Goal: Task Accomplishment & Management: Complete application form

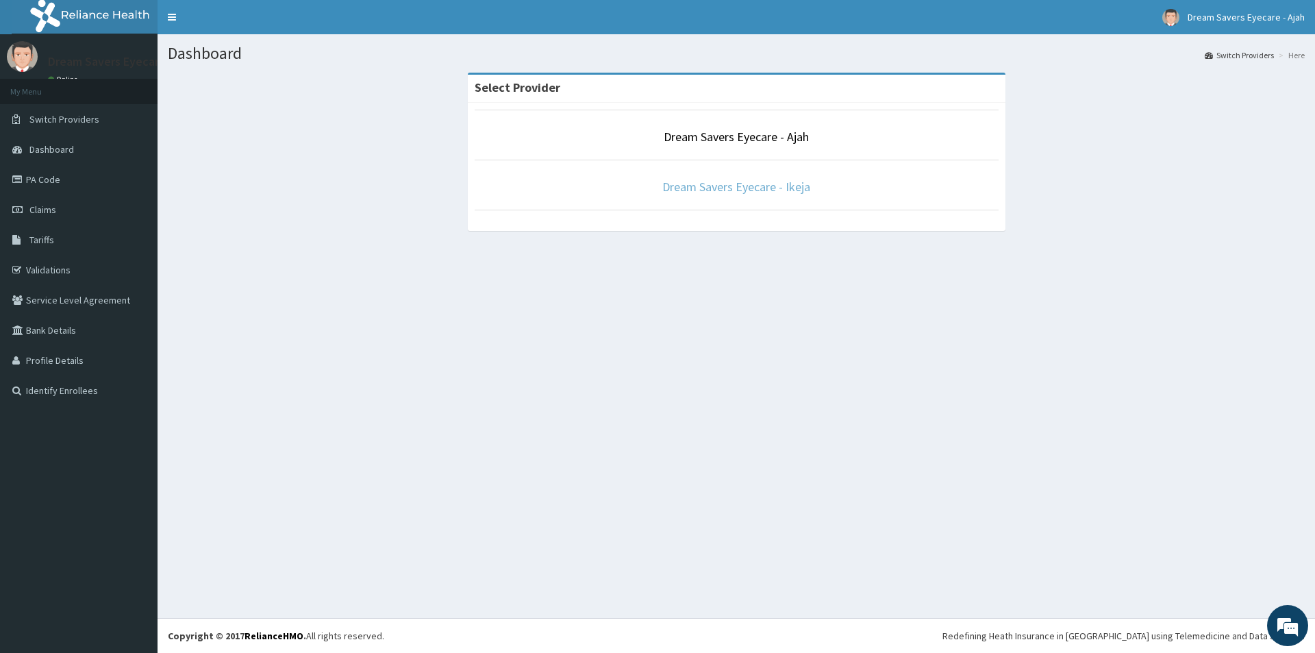
click at [714, 190] on link "Dream Savers Eyecare - Ikeja" at bounding box center [737, 187] width 148 height 16
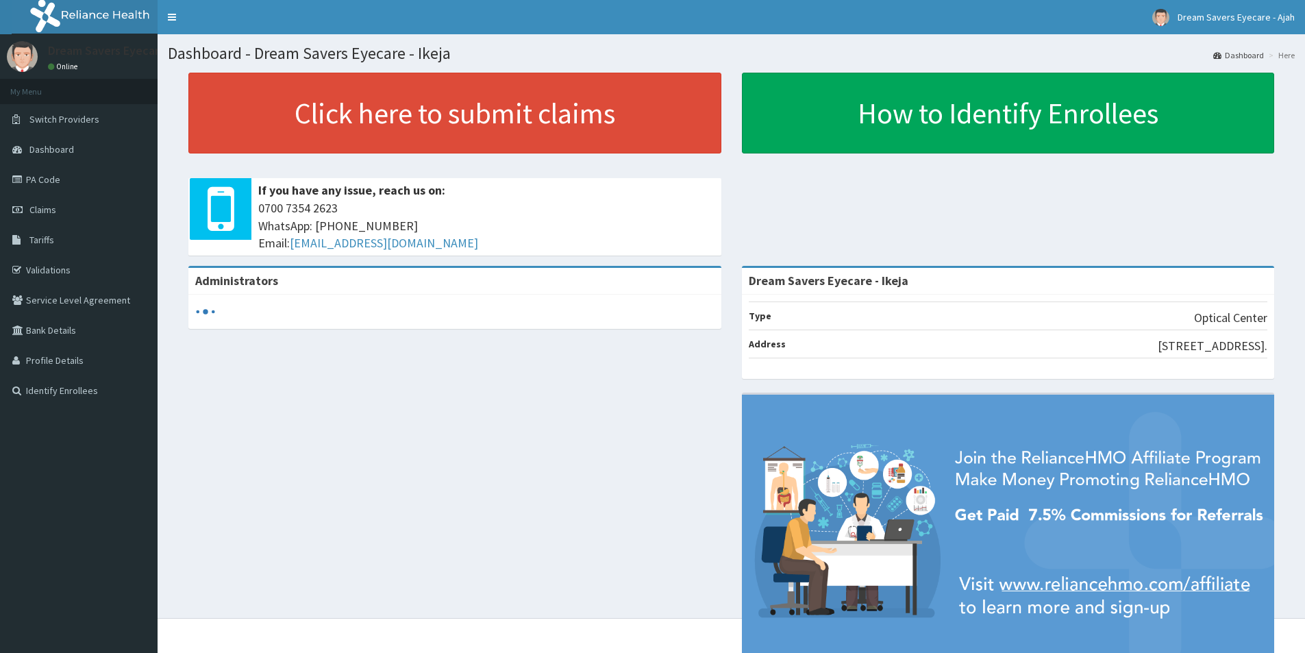
click at [45, 182] on link "PA Code" at bounding box center [79, 179] width 158 height 30
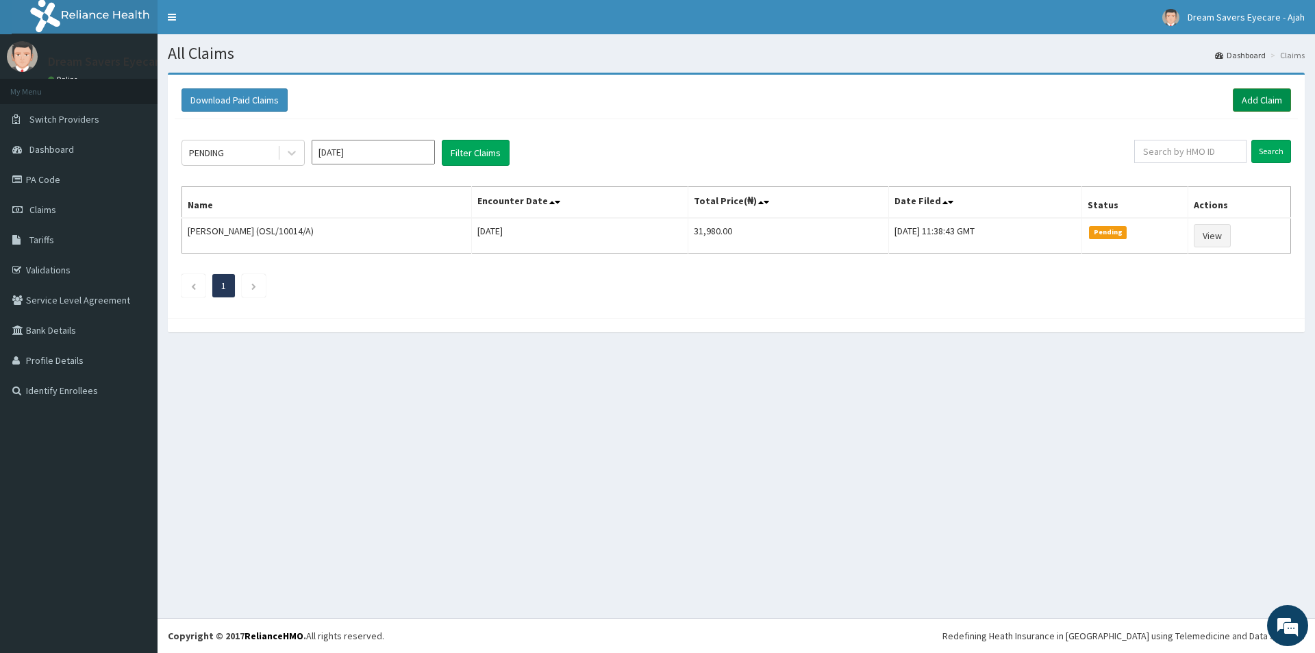
click at [1258, 102] on link "Add Claim" at bounding box center [1262, 99] width 58 height 23
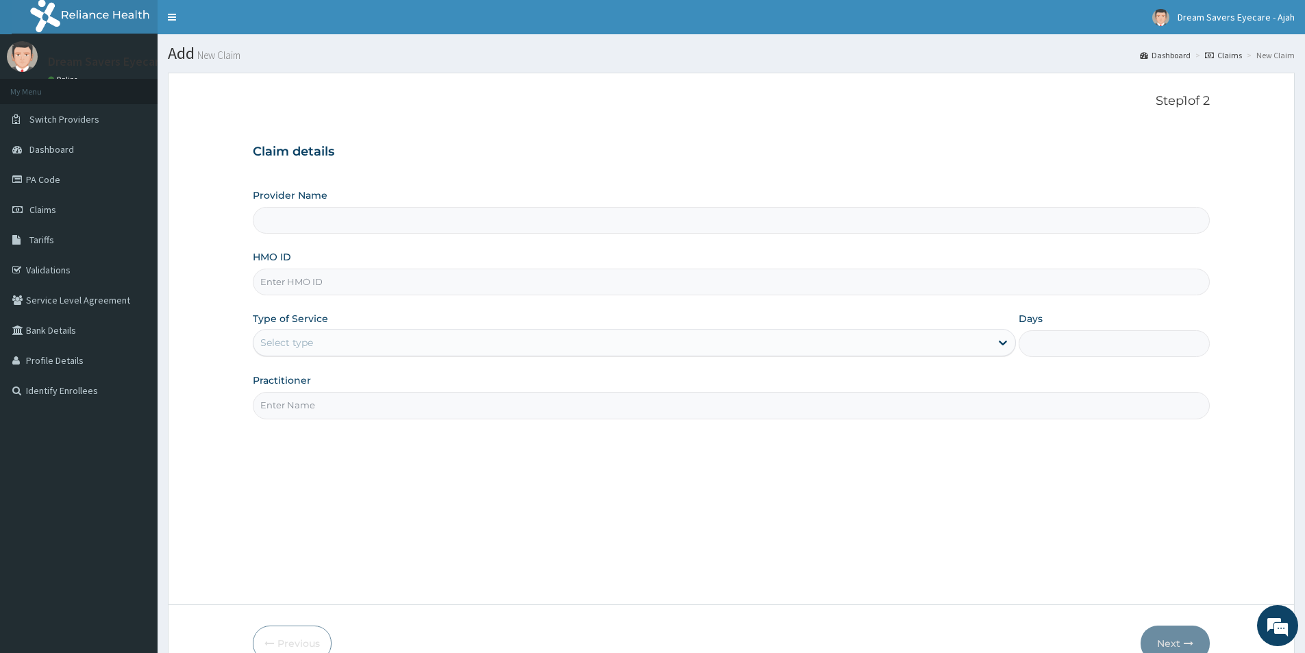
type input "Dream Savers Eyecare - Ikeja"
click at [650, 272] on input "HMO ID" at bounding box center [731, 282] width 957 height 27
type input "BFL/10126/A"
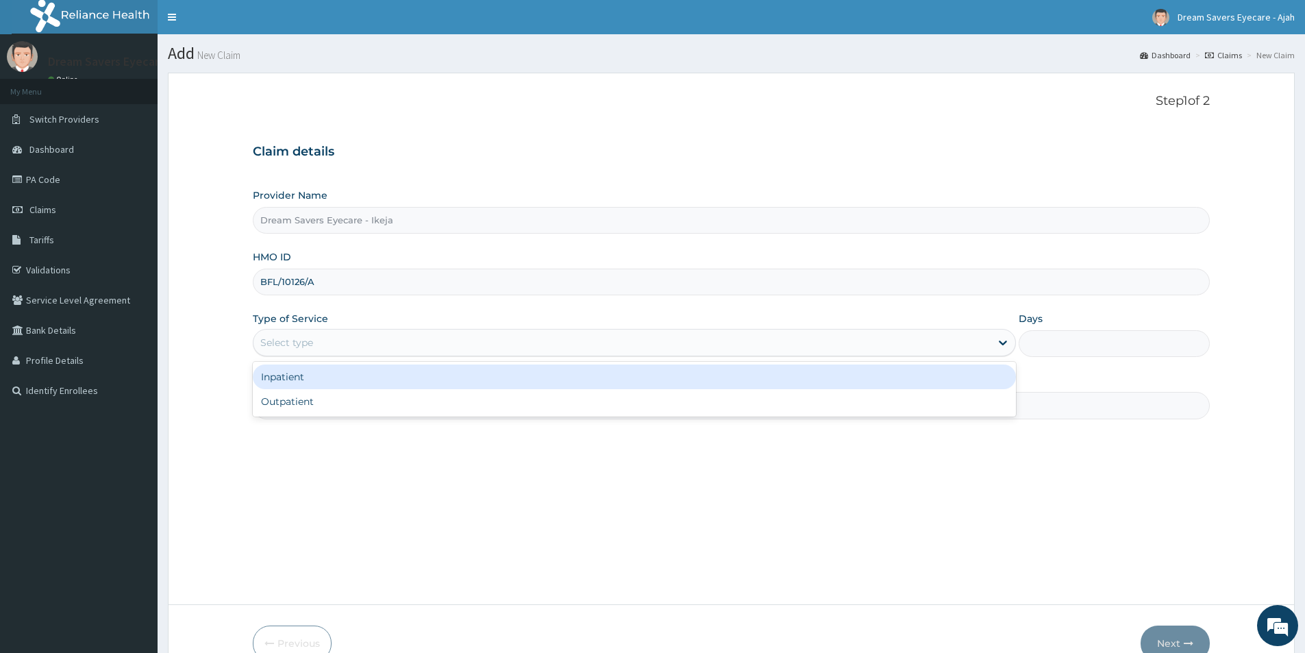
click at [500, 353] on div "Select type" at bounding box center [621, 343] width 737 height 22
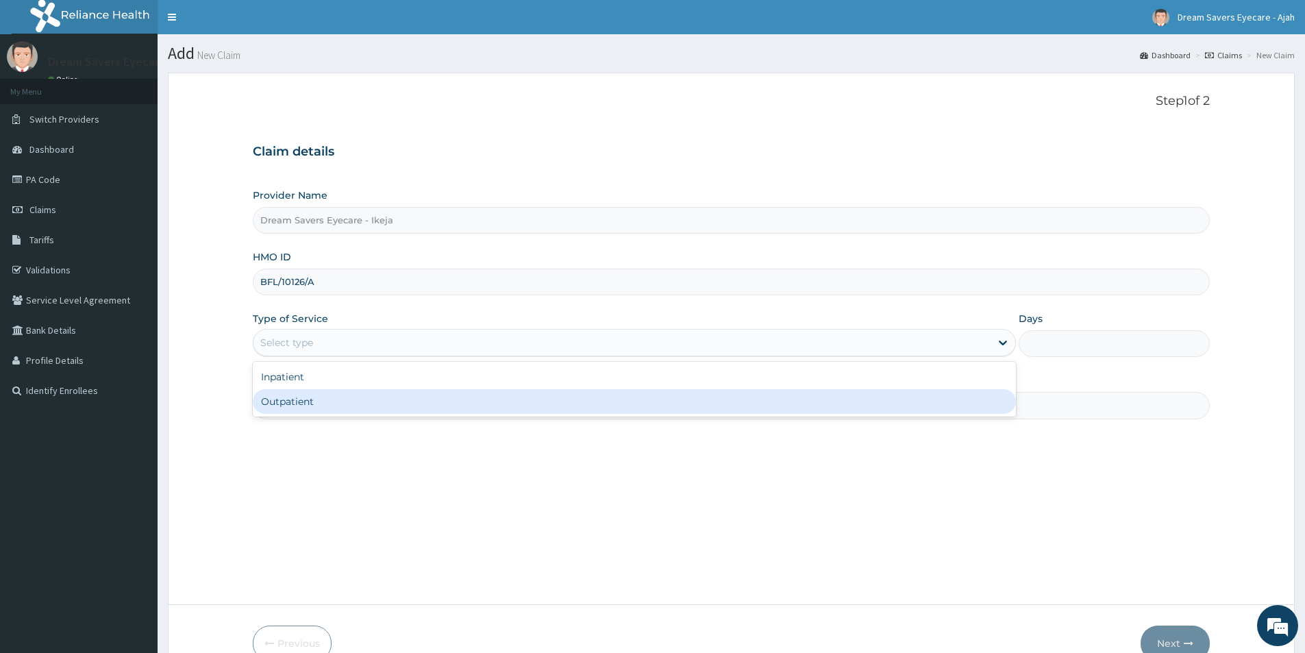
click at [404, 400] on div "Outpatient" at bounding box center [634, 401] width 763 height 25
type input "1"
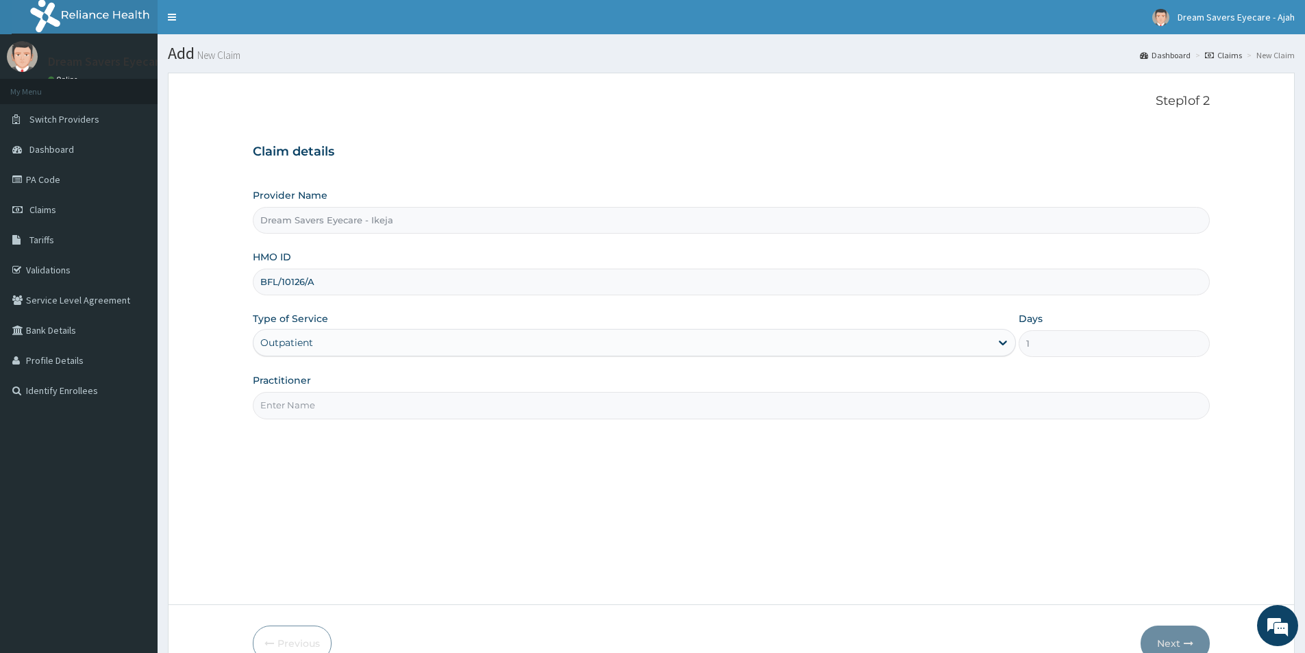
click at [373, 415] on input "Practitioner" at bounding box center [731, 405] width 957 height 27
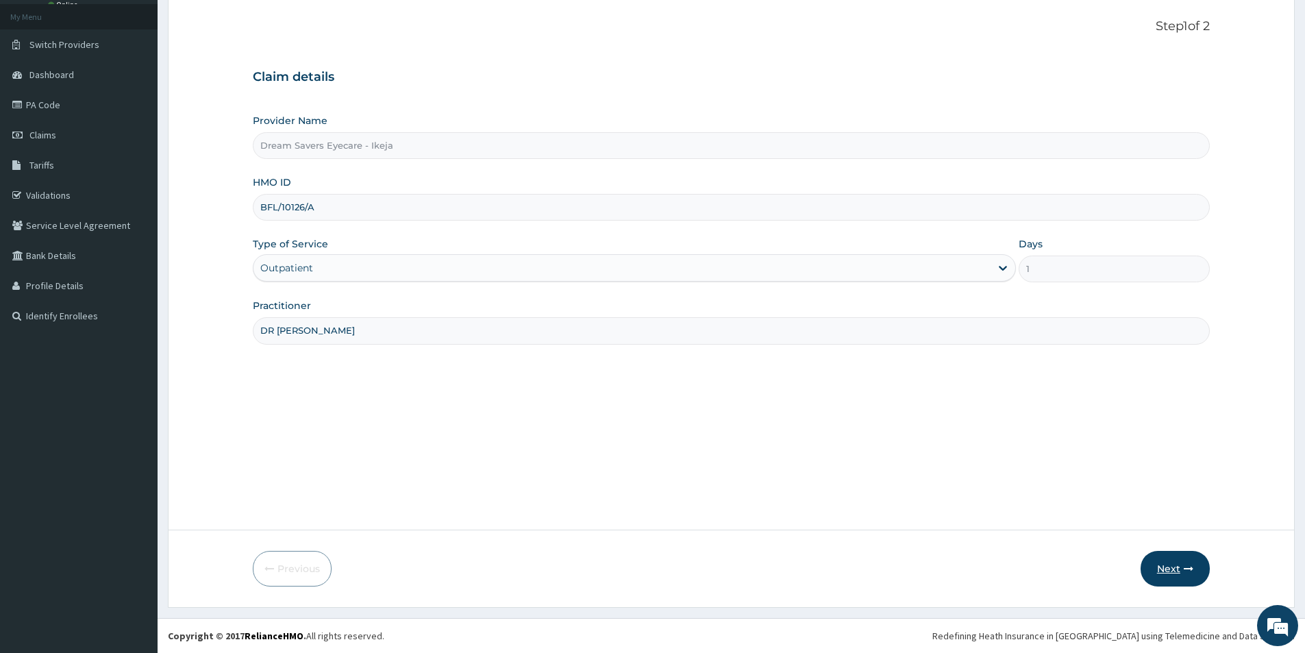
type input "DR MMASICHUKWU"
click at [1161, 573] on button "Next" at bounding box center [1175, 569] width 69 height 36
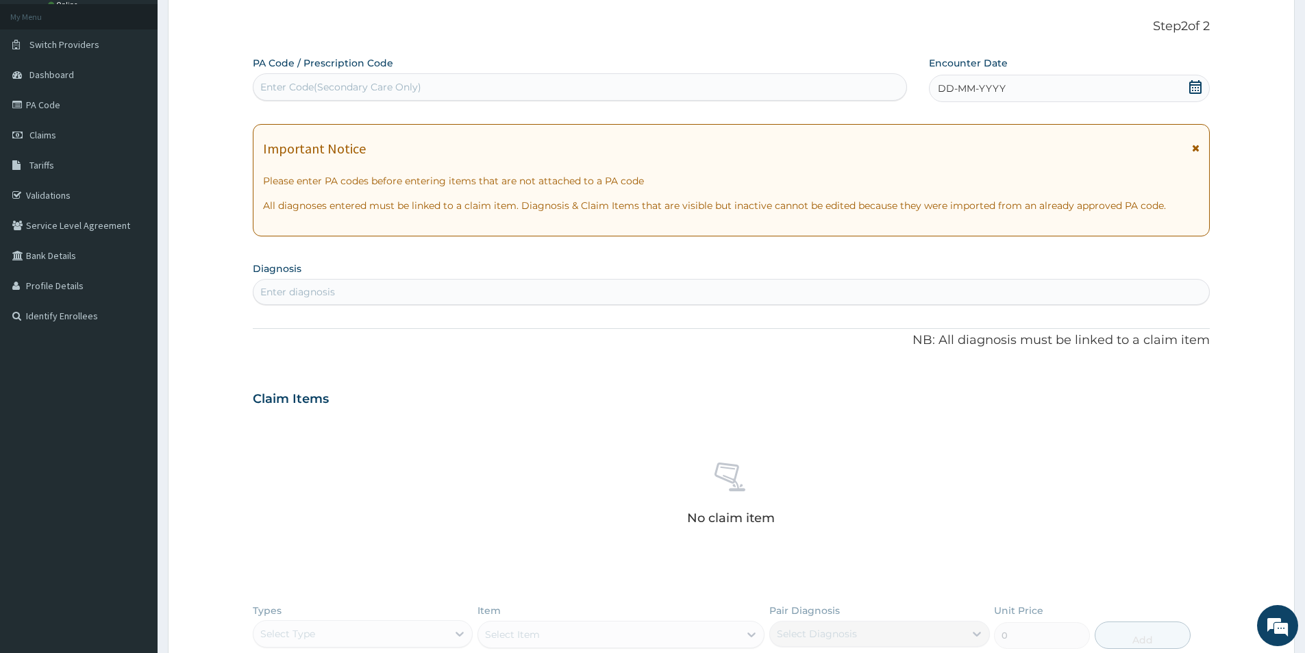
click at [421, 86] on div "Enter Code(Secondary Care Only)" at bounding box center [579, 87] width 653 height 22
paste input "PA/A105CD"
type input "PA/A105CD"
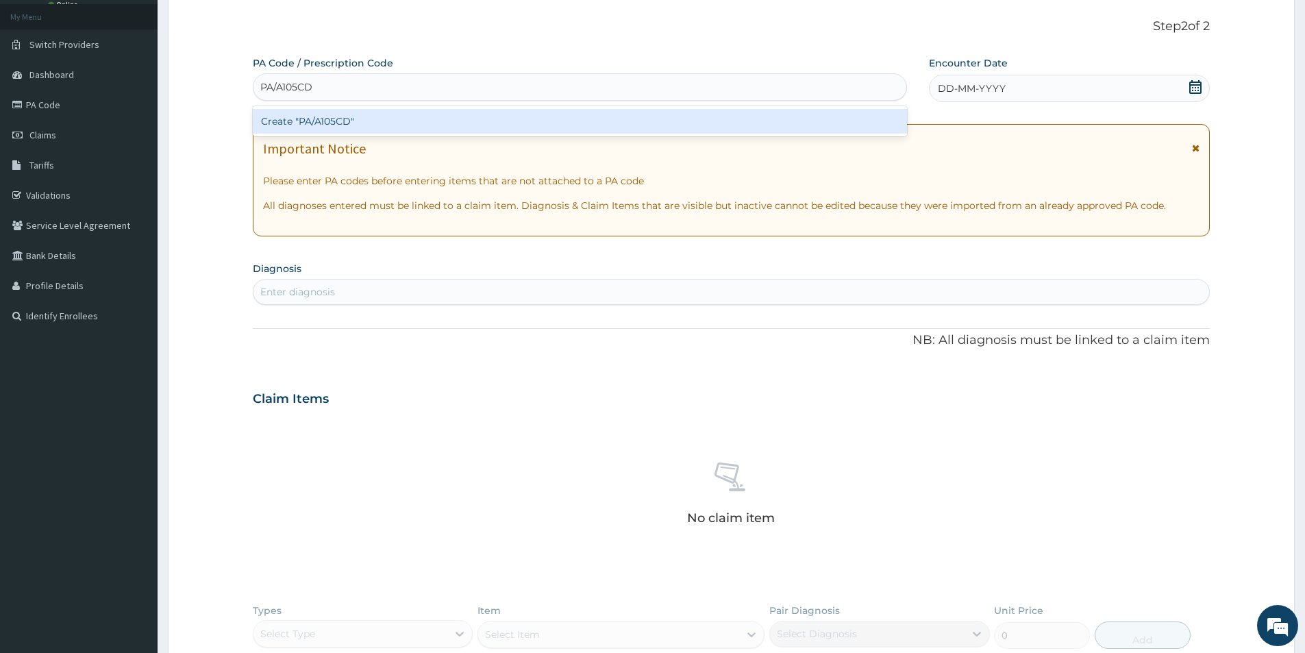
click at [379, 125] on div "Create "PA/A105CD"" at bounding box center [580, 121] width 654 height 25
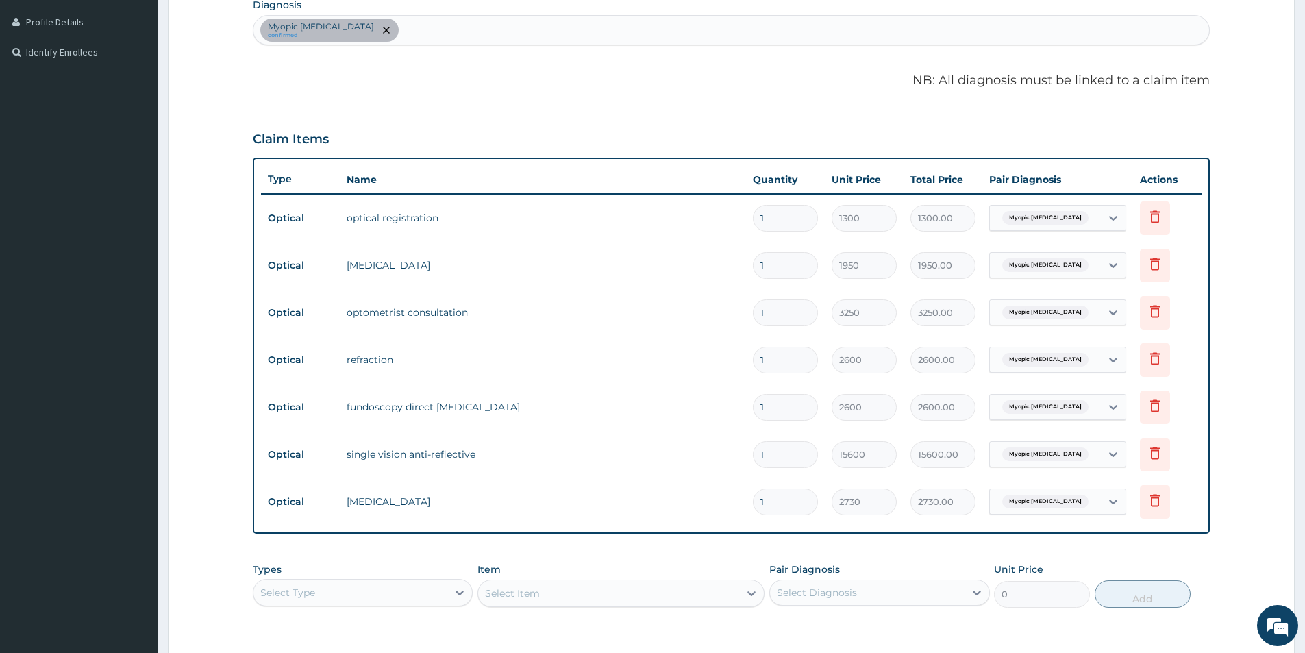
scroll to position [540, 0]
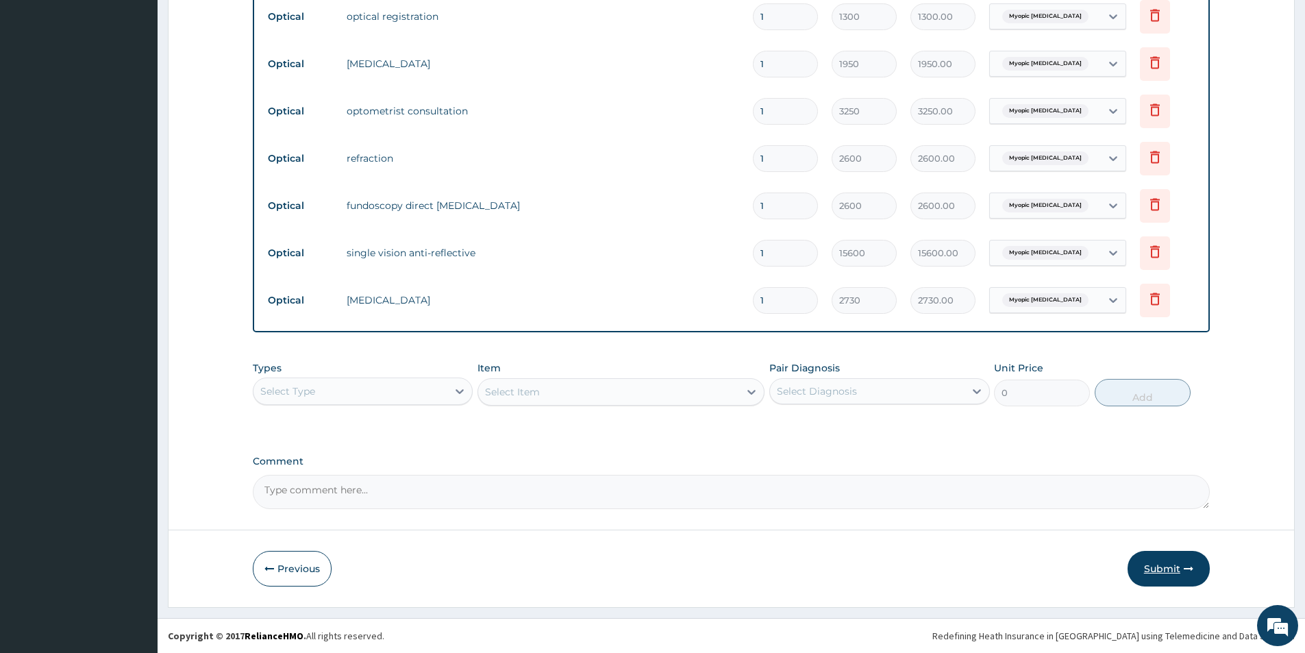
click at [1171, 573] on button "Submit" at bounding box center [1169, 569] width 82 height 36
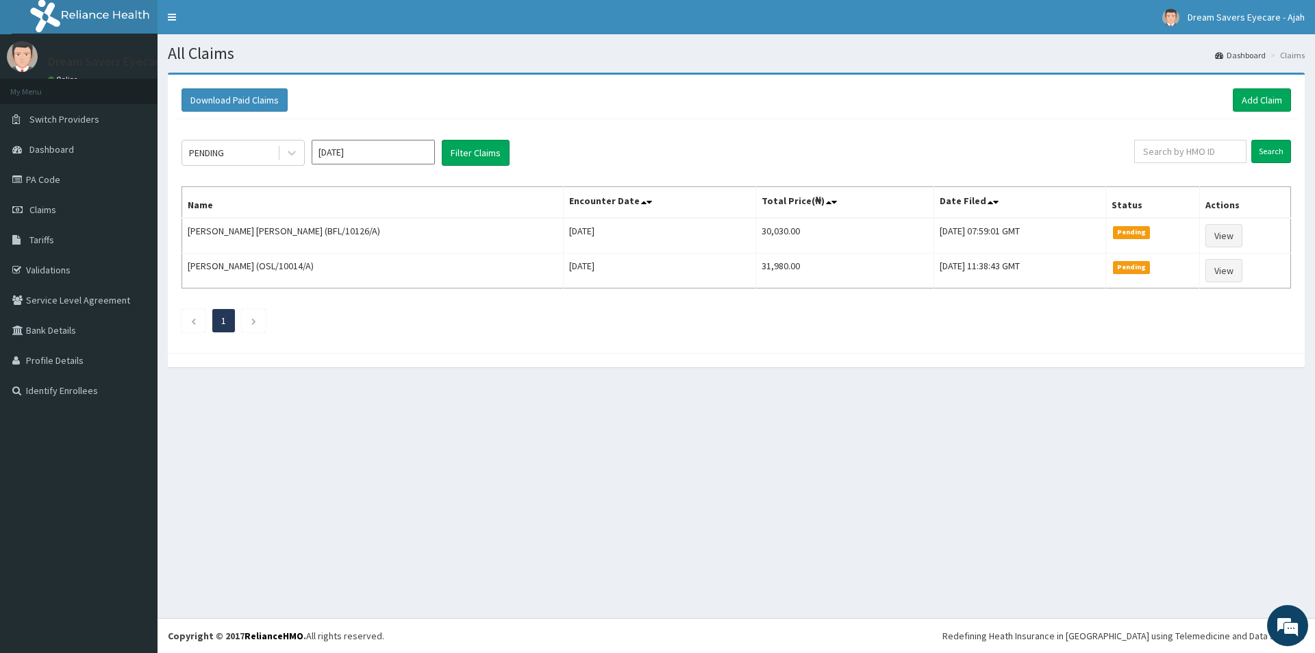
click at [343, 159] on input "[DATE]" at bounding box center [373, 152] width 123 height 25
click at [384, 233] on div "May" at bounding box center [373, 237] width 27 height 25
type input "May 2025"
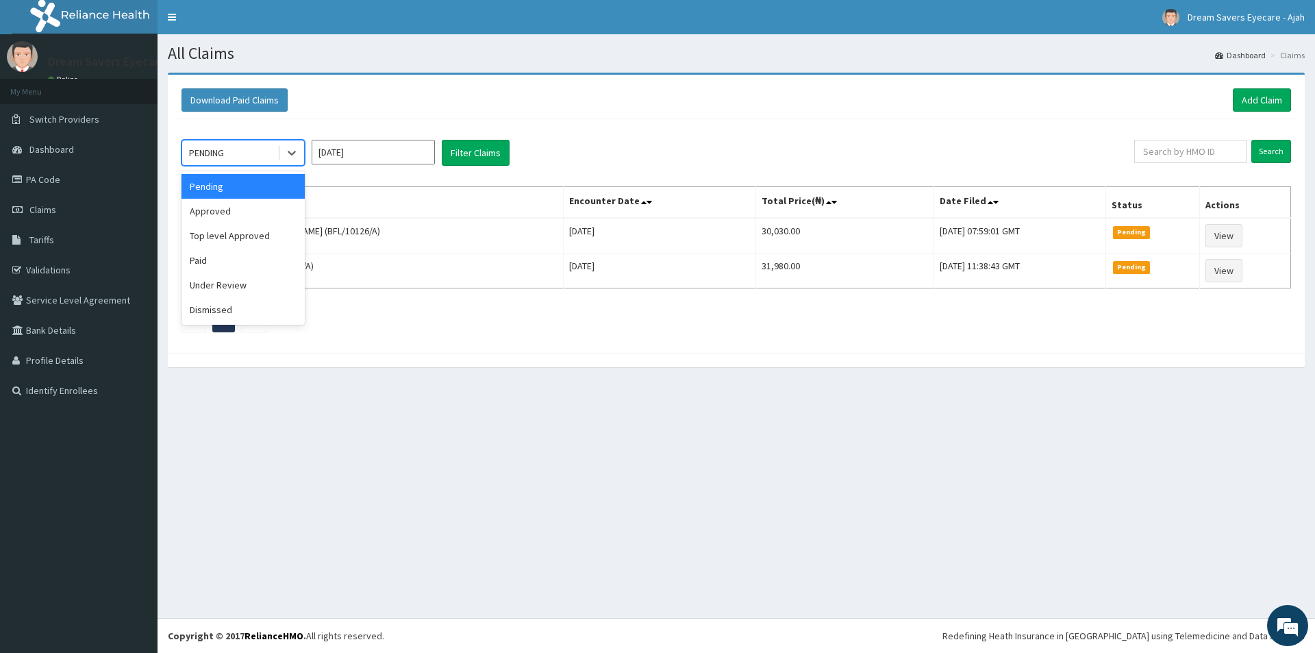
click at [271, 161] on div "PENDING" at bounding box center [229, 153] width 95 height 22
click at [246, 258] on div "Paid" at bounding box center [243, 260] width 123 height 25
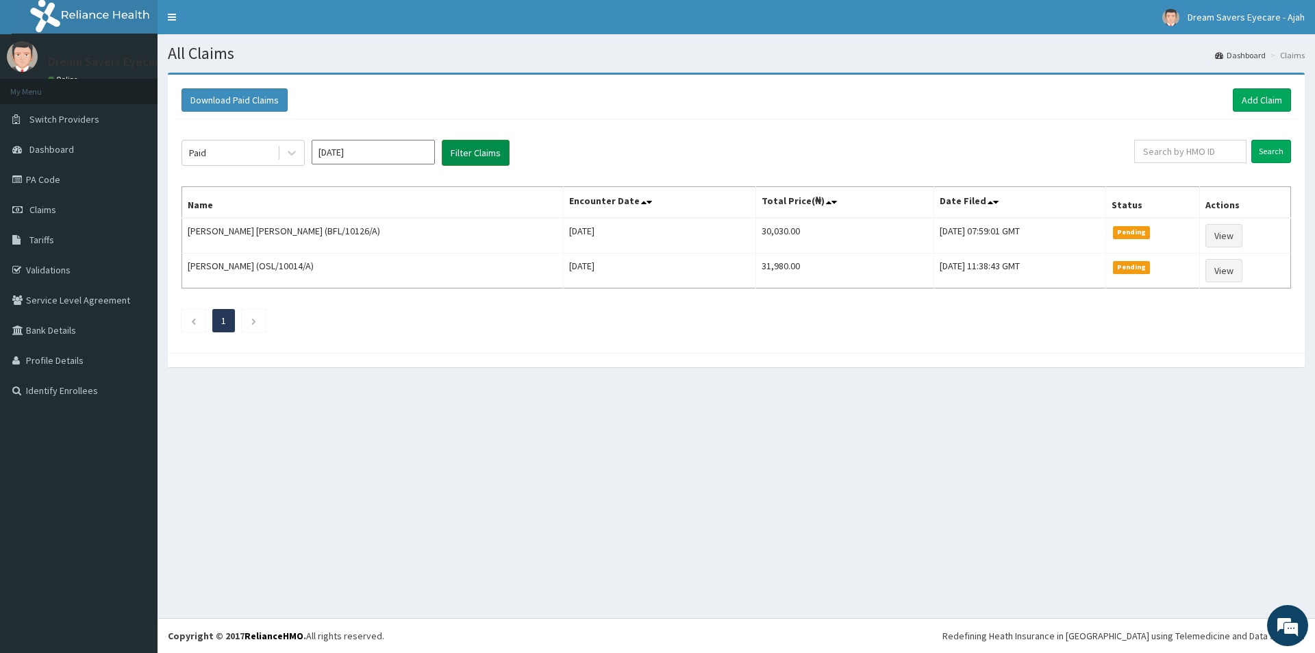
click at [457, 150] on button "Filter Claims" at bounding box center [476, 153] width 68 height 26
click at [455, 163] on button "Filter Claims" at bounding box center [476, 153] width 68 height 26
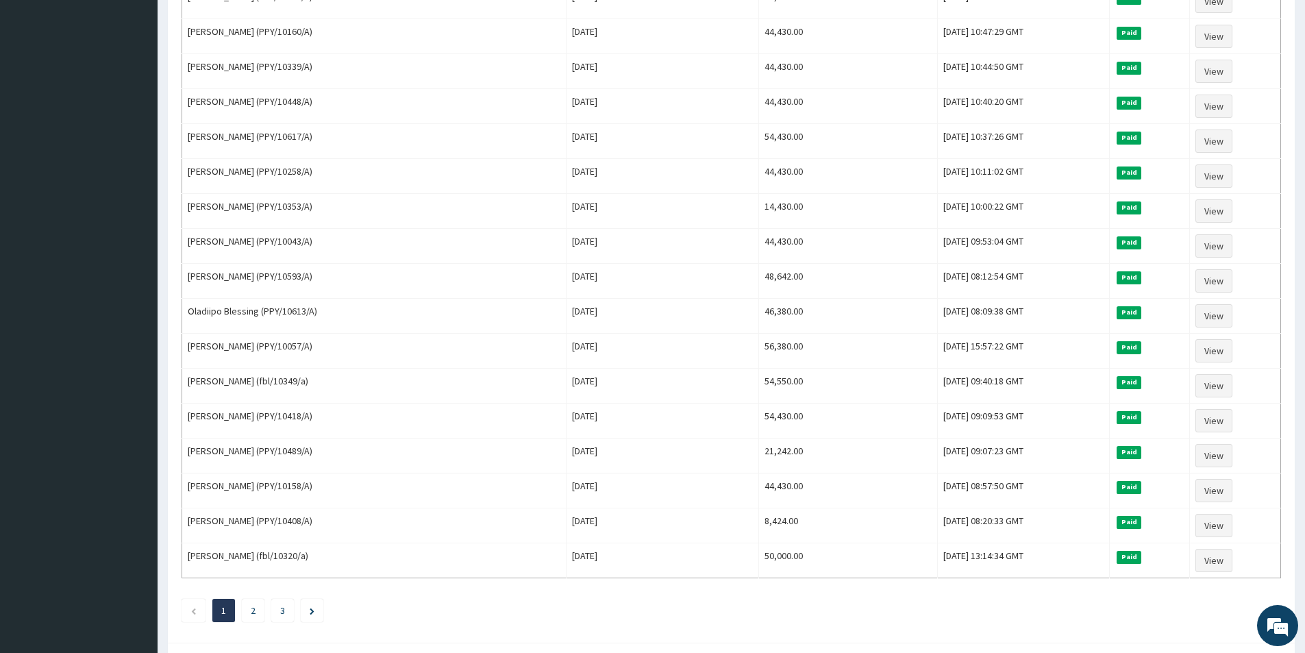
scroll to position [1388, 0]
click at [254, 606] on link "2" at bounding box center [253, 610] width 5 height 12
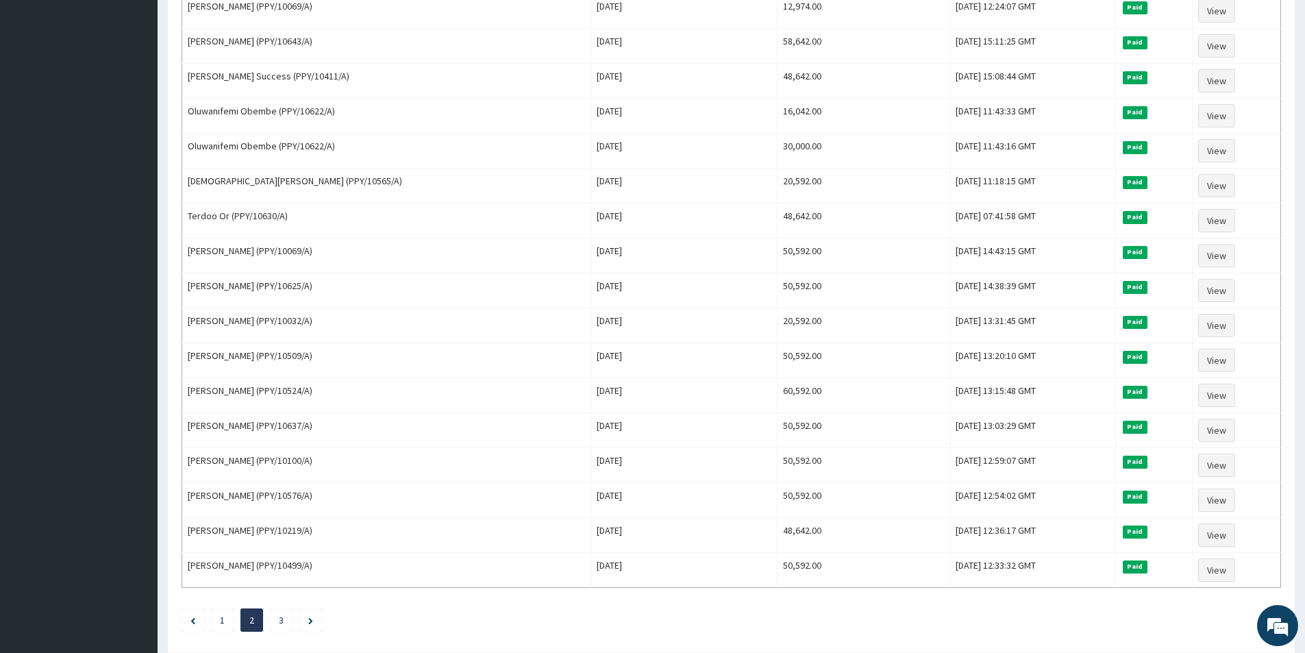
scroll to position [1378, 0]
click at [275, 624] on li "3" at bounding box center [281, 619] width 23 height 23
click at [280, 619] on link "3" at bounding box center [281, 619] width 5 height 12
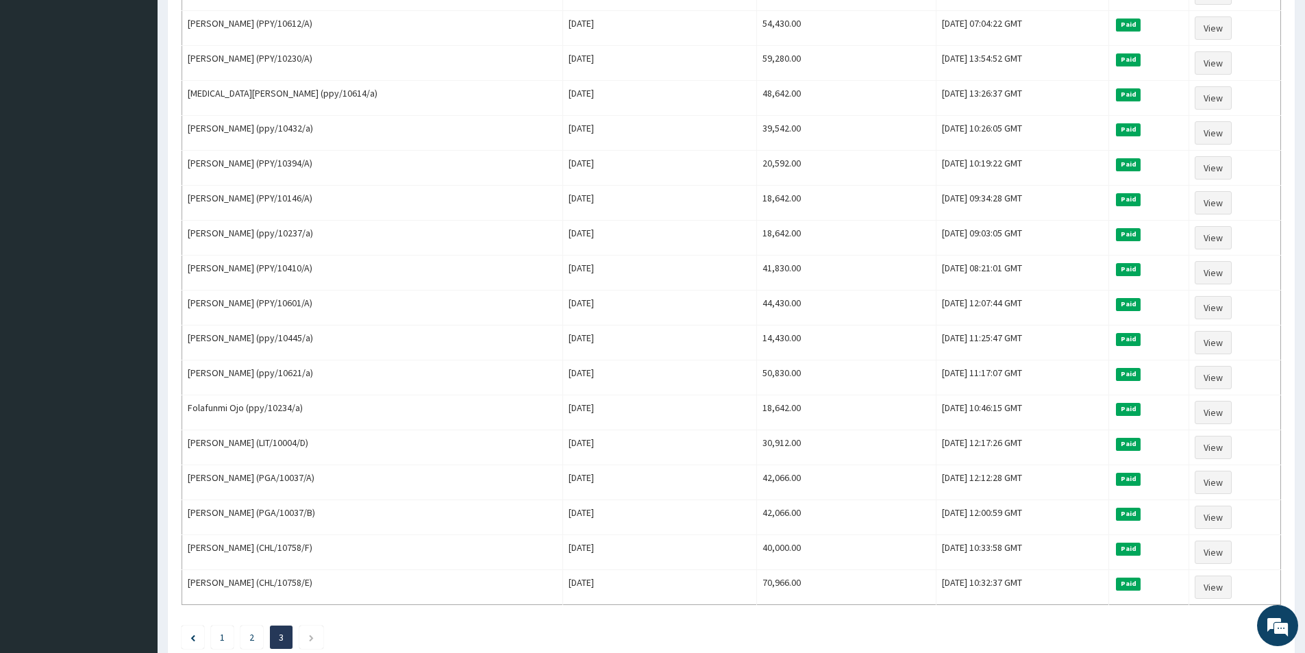
scroll to position [663, 0]
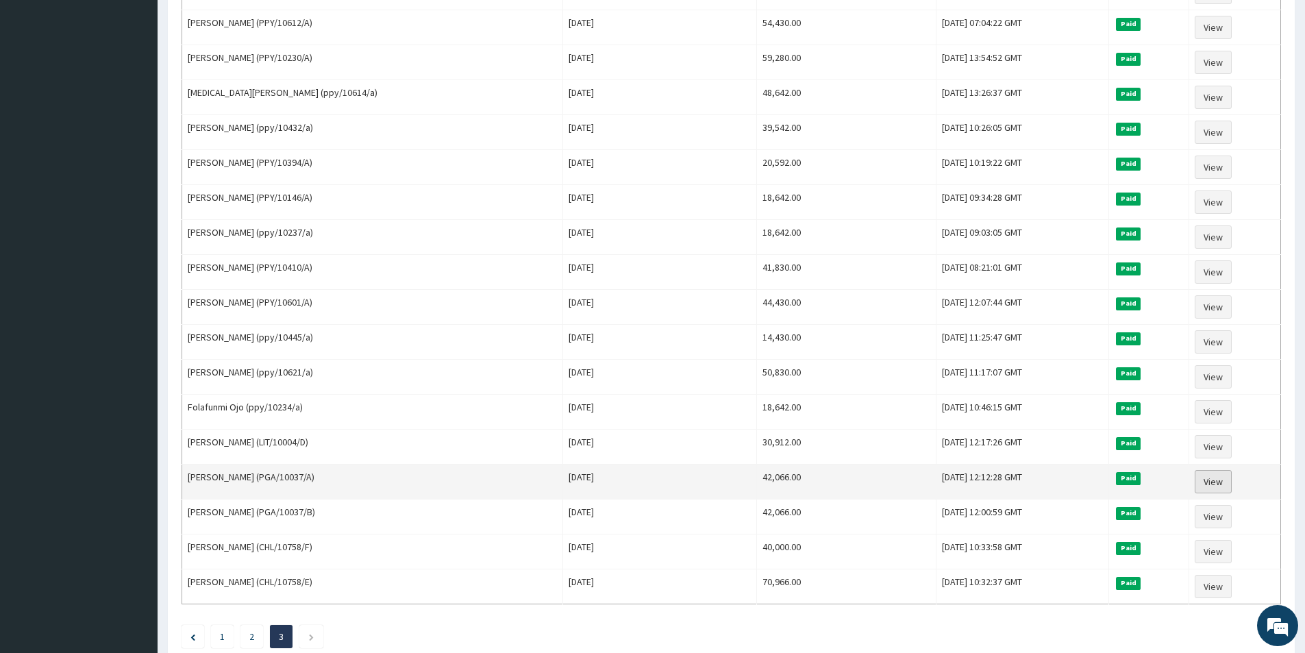
click at [1218, 473] on link "View" at bounding box center [1213, 481] width 37 height 23
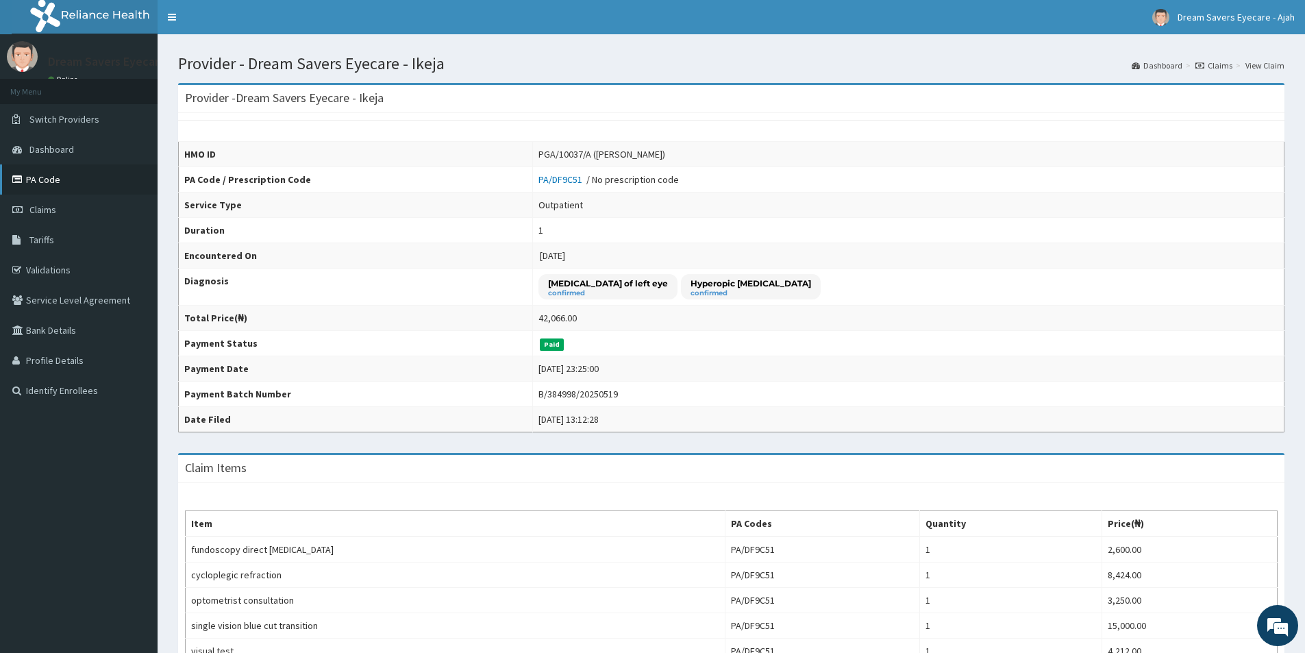
click at [43, 175] on link "PA Code" at bounding box center [79, 179] width 158 height 30
